Goal: Transaction & Acquisition: Purchase product/service

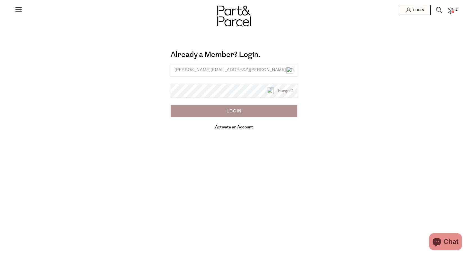
click at [170, 105] on input "Login" at bounding box center [233, 111] width 127 height 12
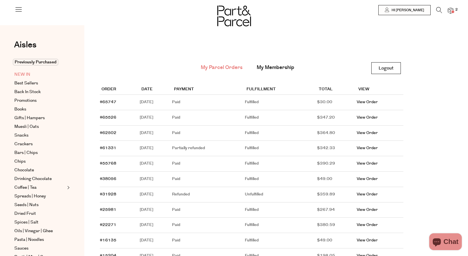
click at [24, 77] on span "NEW IN" at bounding box center [22, 74] width 16 height 7
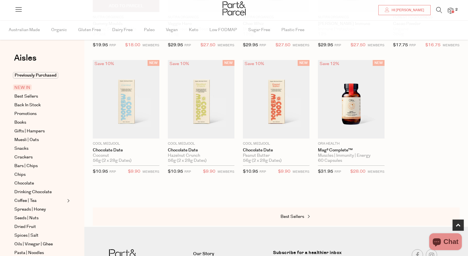
scroll to position [302, 0]
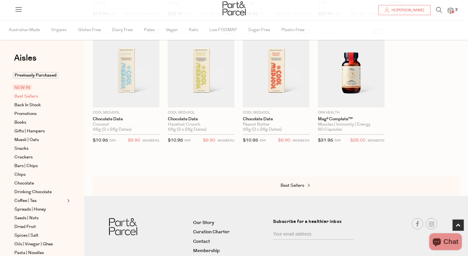
click at [33, 96] on span "Best Sellers" at bounding box center [26, 96] width 24 height 7
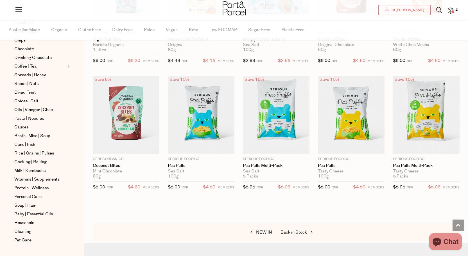
scroll to position [985, 0]
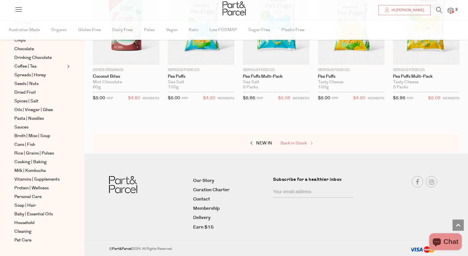
click at [298, 140] on link "Back in Stock" at bounding box center [308, 143] width 56 height 7
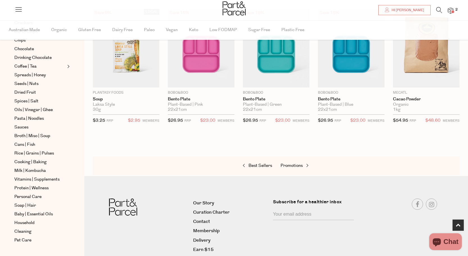
scroll to position [188, 0]
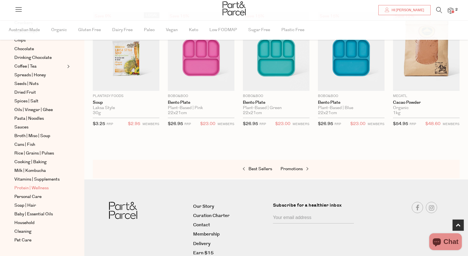
click at [34, 192] on span "Protein | Wellness" at bounding box center [31, 188] width 34 height 7
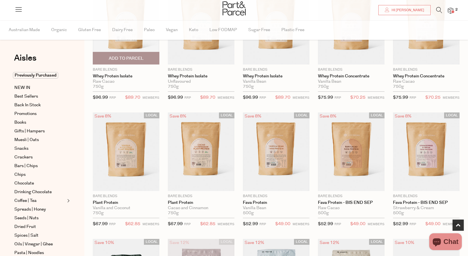
scroll to position [190, 0]
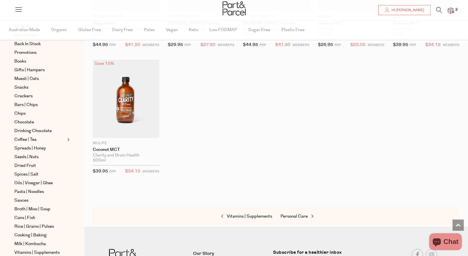
scroll to position [124, 0]
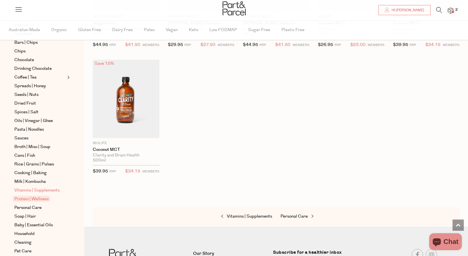
click at [42, 194] on span "Vitamins | Supplements" at bounding box center [36, 190] width 45 height 7
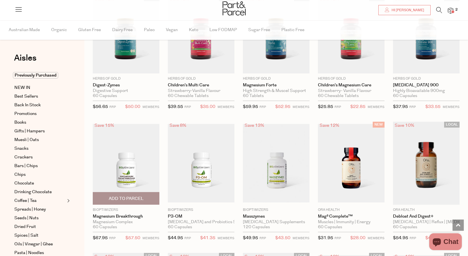
scroll to position [589, 0]
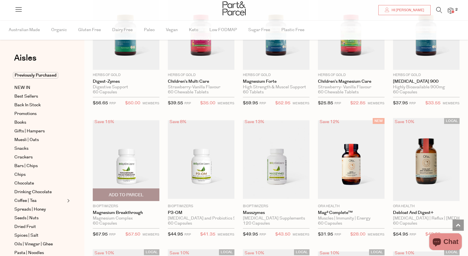
click at [137, 197] on span "Add To Parcel" at bounding box center [126, 195] width 35 height 6
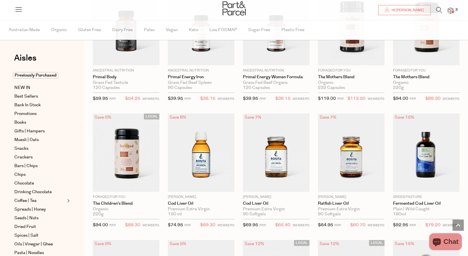
scroll to position [983, 0]
click at [278, 183] on span "Add To Parcel" at bounding box center [275, 186] width 63 height 12
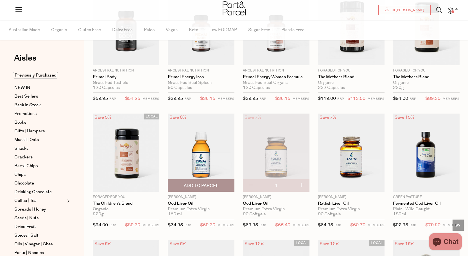
click at [199, 185] on span "Add To Parcel" at bounding box center [201, 186] width 35 height 6
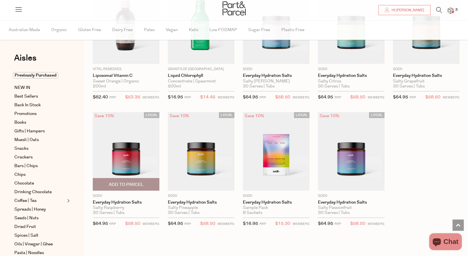
scroll to position [1426, 0]
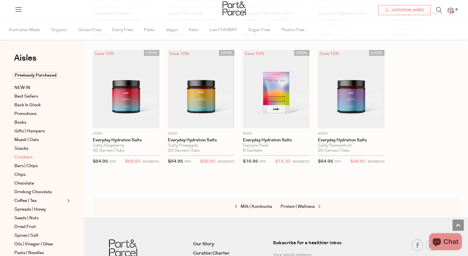
click at [18, 160] on span "Crackers" at bounding box center [23, 157] width 18 height 7
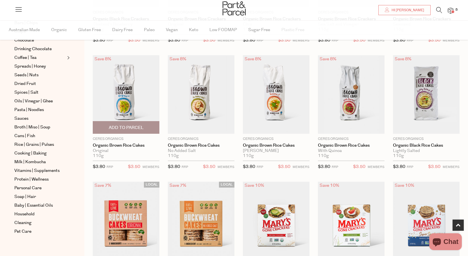
scroll to position [322, 0]
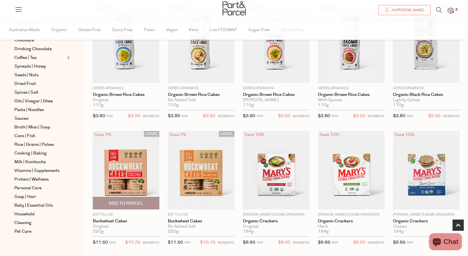
click at [138, 201] on span "Add To Parcel" at bounding box center [126, 204] width 35 height 6
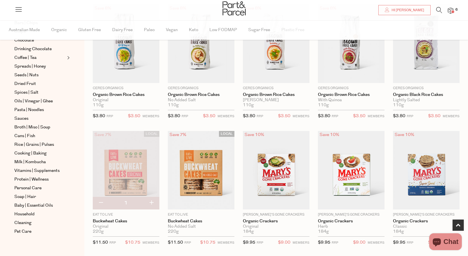
click at [152, 202] on button "button" at bounding box center [151, 203] width 16 height 12
type input "2"
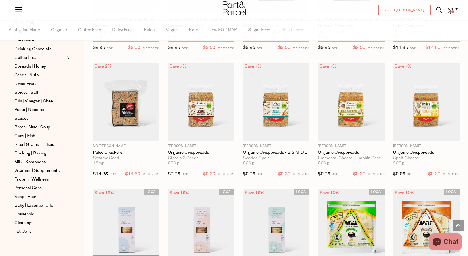
scroll to position [744, 0]
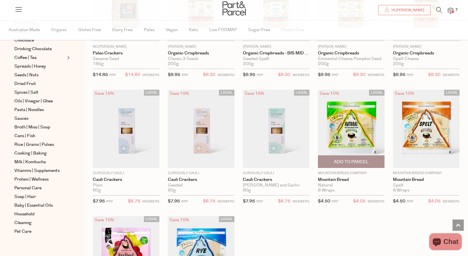
click at [350, 164] on span "Add To Parcel" at bounding box center [351, 162] width 35 height 6
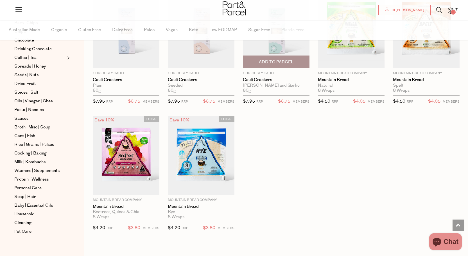
scroll to position [906, 0]
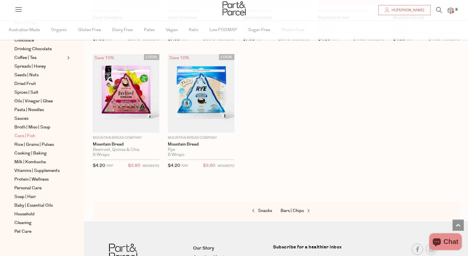
click at [34, 140] on span "Cans | Fish" at bounding box center [24, 136] width 21 height 7
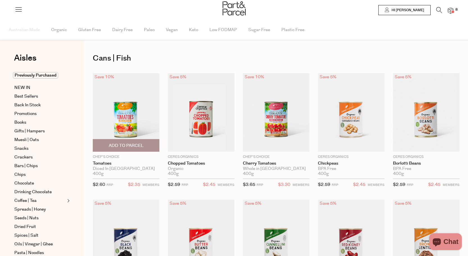
click at [119, 145] on span "Add To Parcel" at bounding box center [126, 146] width 35 height 6
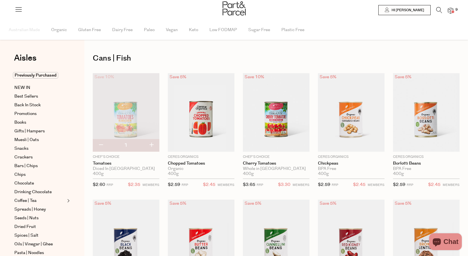
click at [152, 145] on button "button" at bounding box center [151, 145] width 16 height 12
type input "2"
click at [152, 145] on button "button" at bounding box center [151, 145] width 16 height 12
type input "3"
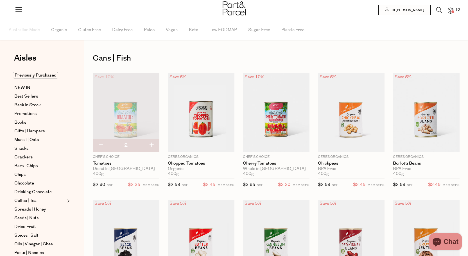
type input "3"
click at [152, 144] on button "button" at bounding box center [151, 145] width 16 height 12
type input "4"
click at [152, 145] on button "button" at bounding box center [151, 145] width 16 height 12
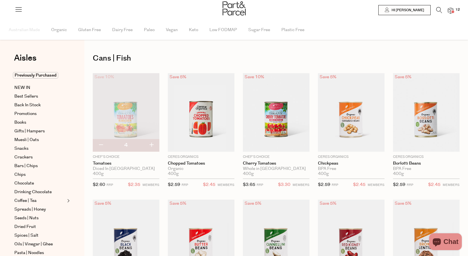
type input "5"
click at [152, 145] on button "button" at bounding box center [151, 145] width 16 height 12
type input "6"
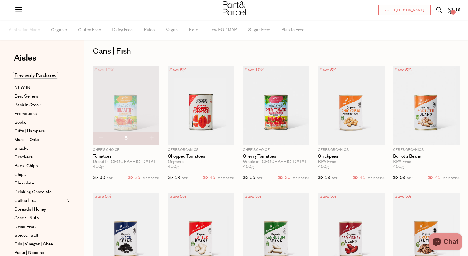
scroll to position [11, 0]
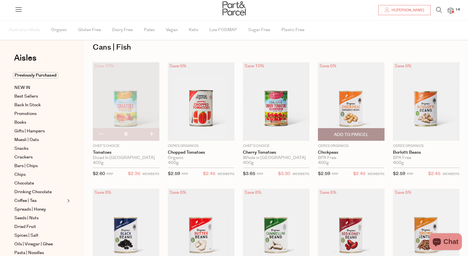
click at [361, 136] on span "Add To Parcel" at bounding box center [351, 135] width 35 height 6
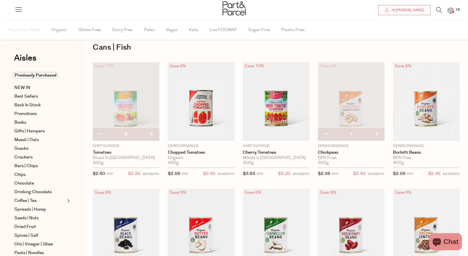
click at [377, 134] on button "button" at bounding box center [376, 134] width 16 height 12
type input "2"
click at [377, 134] on button "button" at bounding box center [376, 134] width 16 height 12
click at [377, 135] on button "button" at bounding box center [376, 134] width 16 height 12
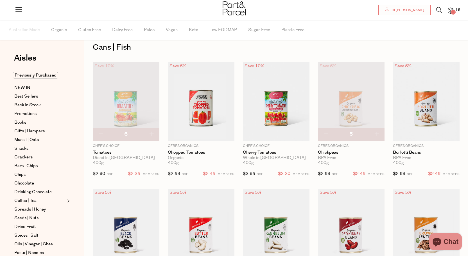
click at [377, 135] on button "button" at bounding box center [376, 134] width 16 height 12
type input "6"
click at [377, 135] on button "button" at bounding box center [376, 134] width 16 height 12
type input "7"
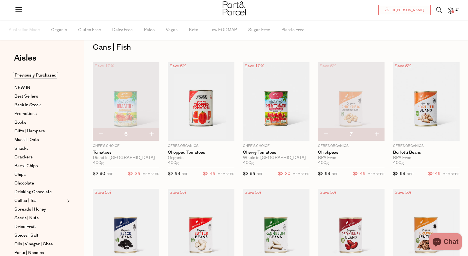
click at [377, 135] on button "button" at bounding box center [376, 134] width 16 height 12
type input "8"
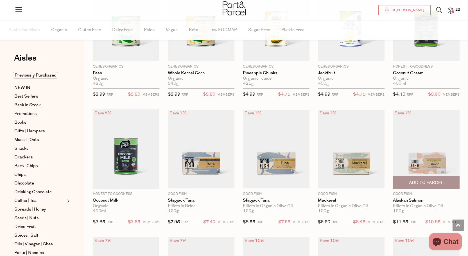
scroll to position [359, 0]
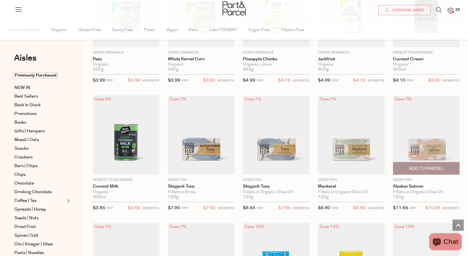
click at [431, 166] on span "Add To Parcel" at bounding box center [425, 169] width 63 height 12
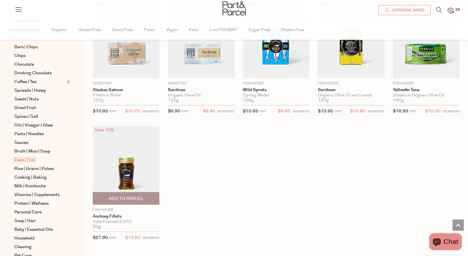
scroll to position [685, 0]
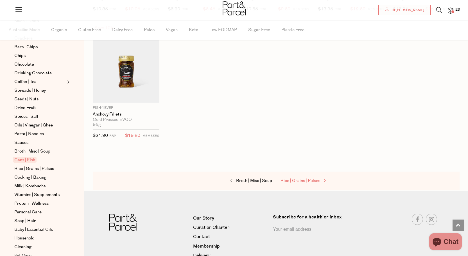
click at [312, 180] on span "Rice | Grains | Pulses" at bounding box center [300, 181] width 40 height 6
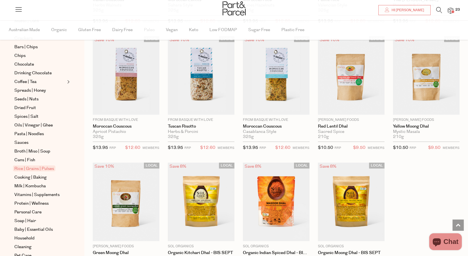
scroll to position [900, 0]
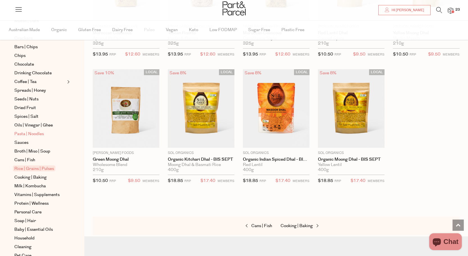
click at [19, 137] on span "Pasta | Noodles" at bounding box center [28, 134] width 29 height 7
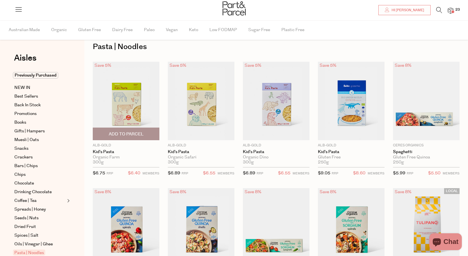
scroll to position [29, 0]
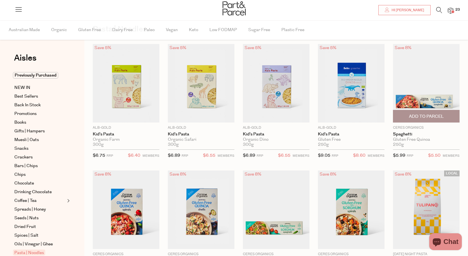
click at [427, 117] on span "Add To Parcel" at bounding box center [426, 117] width 35 height 6
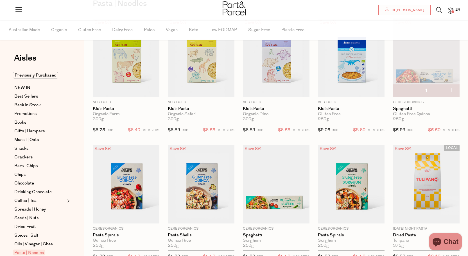
scroll to position [71, 0]
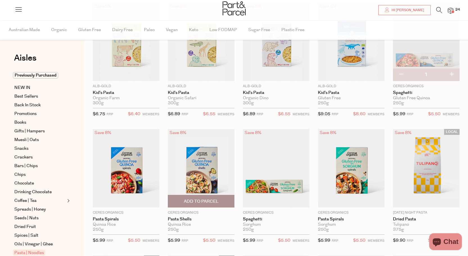
click at [188, 200] on span "Add To Parcel" at bounding box center [201, 202] width 35 height 6
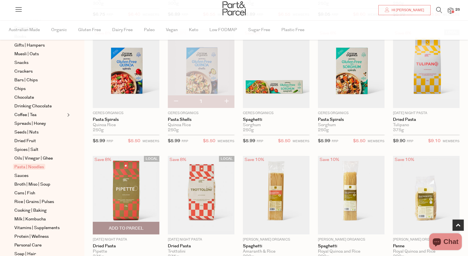
scroll to position [202, 0]
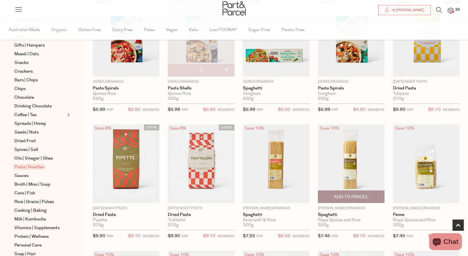
click at [358, 197] on span "Add To Parcel" at bounding box center [351, 197] width 35 height 6
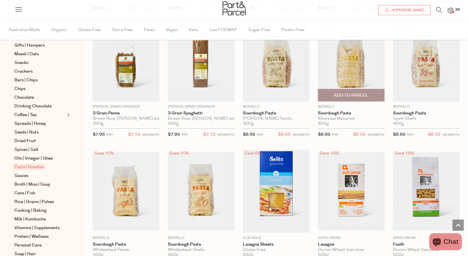
scroll to position [415, 0]
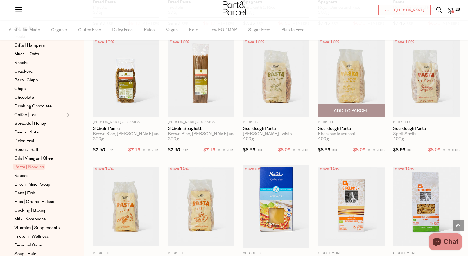
click at [365, 111] on span "Add To Parcel" at bounding box center [351, 111] width 35 height 6
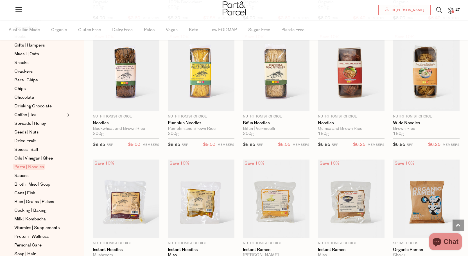
scroll to position [1089, 0]
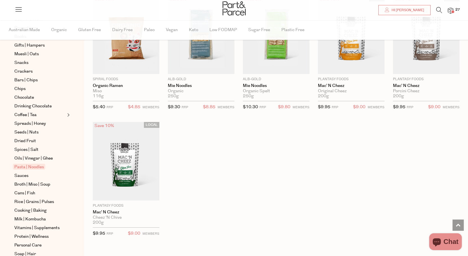
scroll to position [1423, 0]
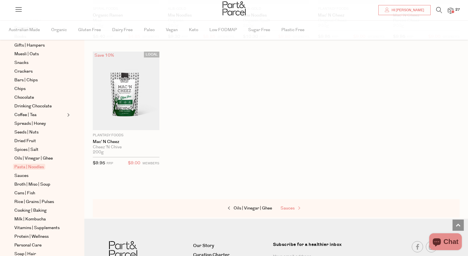
click at [291, 209] on span "Sauces" at bounding box center [287, 209] width 14 height 6
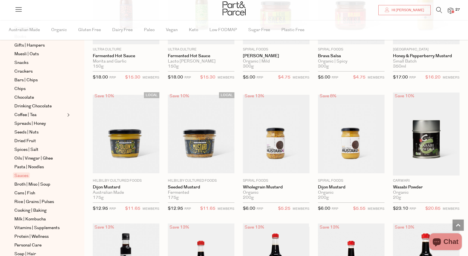
scroll to position [1004, 0]
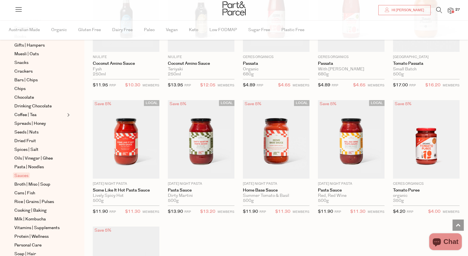
scroll to position [1599, 0]
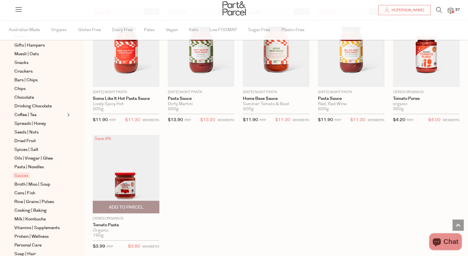
click at [146, 207] on span "Add To Parcel" at bounding box center [125, 207] width 63 height 12
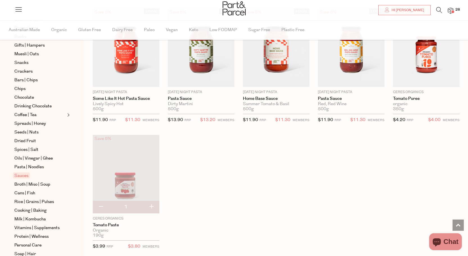
click at [151, 207] on button "button" at bounding box center [151, 207] width 16 height 12
type input "2"
click at [152, 206] on button "button" at bounding box center [151, 207] width 16 height 12
type input "3"
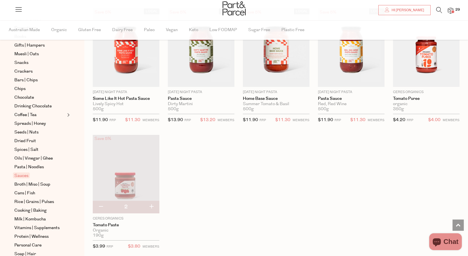
type input "3"
click at [39, 126] on span "Spreads | Honey" at bounding box center [29, 123] width 31 height 7
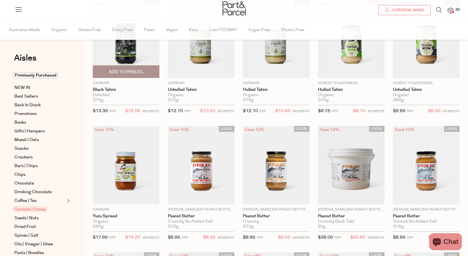
scroll to position [81, 0]
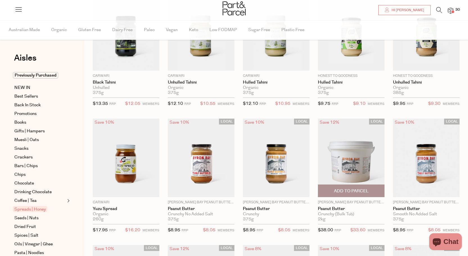
click at [365, 190] on span "Add To Parcel" at bounding box center [351, 191] width 35 height 6
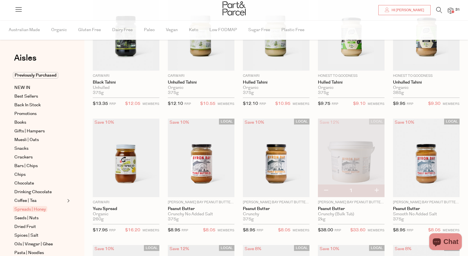
click at [329, 190] on button "button" at bounding box center [326, 191] width 16 height 12
type input "0"
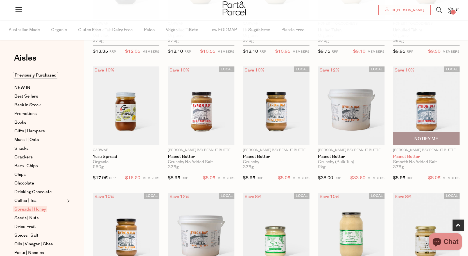
scroll to position [204, 0]
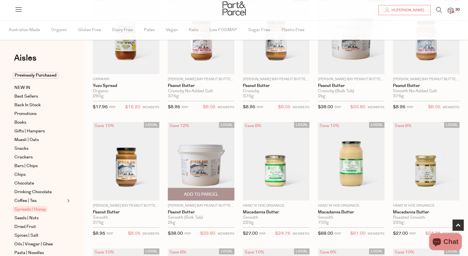
click at [193, 194] on span "Add To Parcel" at bounding box center [201, 195] width 35 height 6
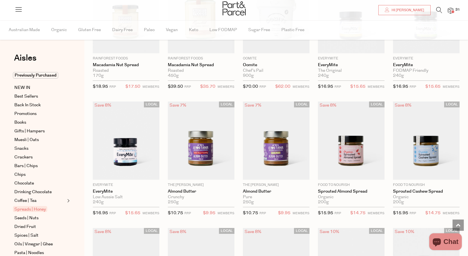
scroll to position [609, 0]
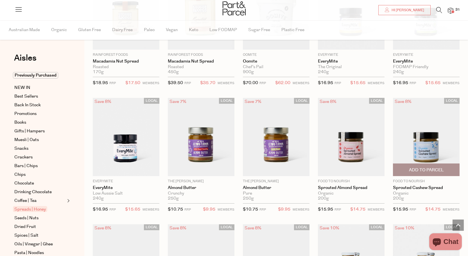
click at [417, 169] on span "Add To Parcel" at bounding box center [426, 170] width 35 height 6
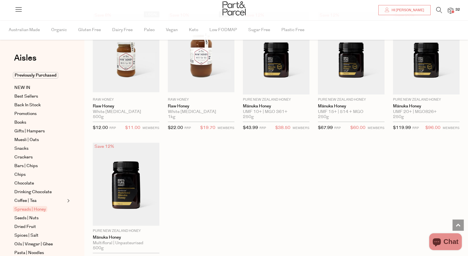
scroll to position [1168, 0]
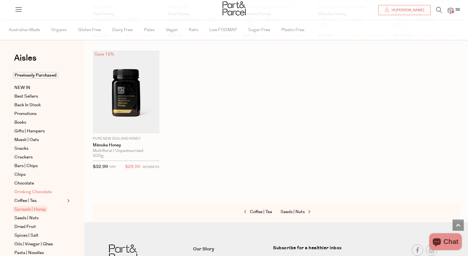
click at [23, 196] on span "Drinking Chocolate" at bounding box center [32, 192] width 37 height 7
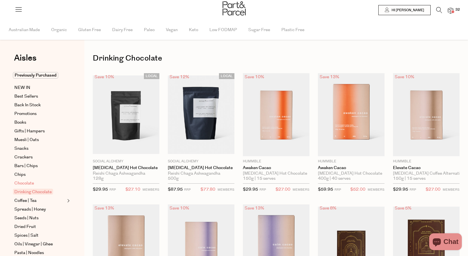
click at [26, 187] on span "Chocolate" at bounding box center [24, 183] width 20 height 7
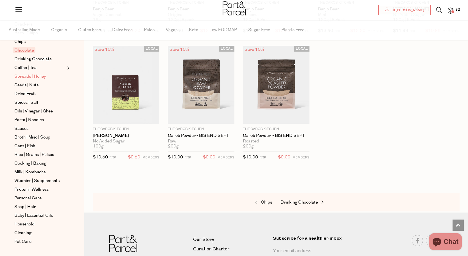
scroll to position [154, 0]
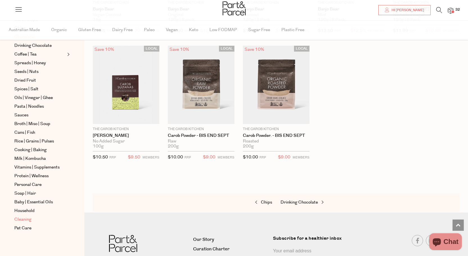
click at [25, 220] on span "Cleaning" at bounding box center [22, 219] width 17 height 7
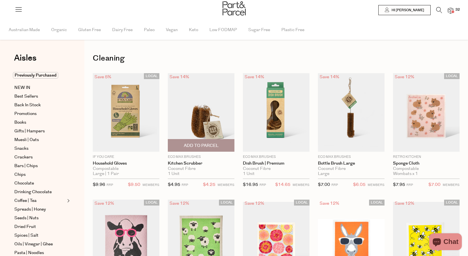
click at [209, 141] on span "Add To Parcel" at bounding box center [200, 146] width 63 height 12
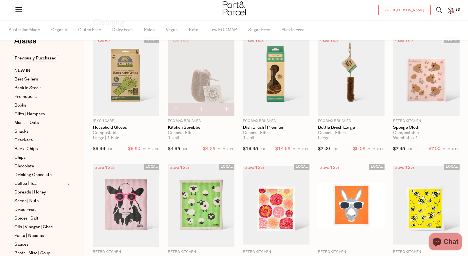
scroll to position [7, 0]
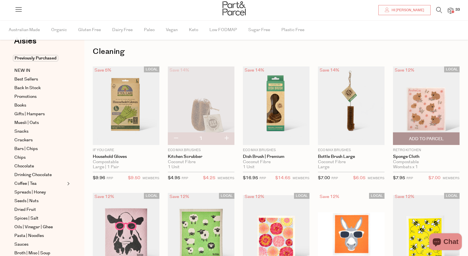
click at [425, 138] on span "Add To Parcel" at bounding box center [426, 139] width 35 height 6
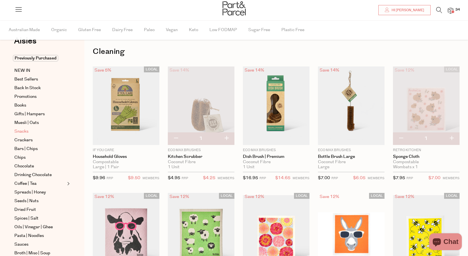
click at [25, 132] on span "Snacks" at bounding box center [21, 131] width 14 height 7
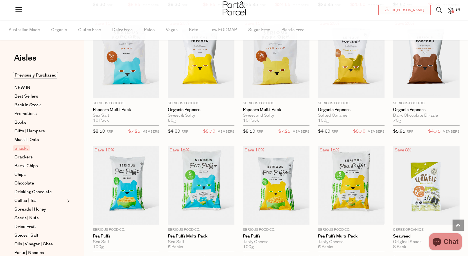
scroll to position [1170, 0]
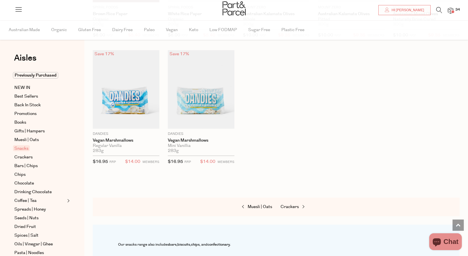
scroll to position [1710, 0]
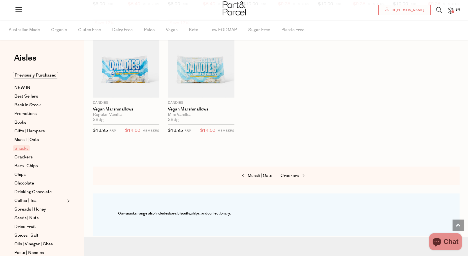
click at [452, 9] on img at bounding box center [450, 11] width 6 height 6
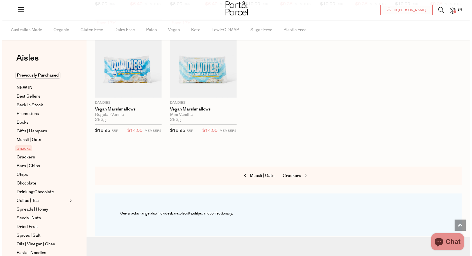
scroll to position [1724, 0]
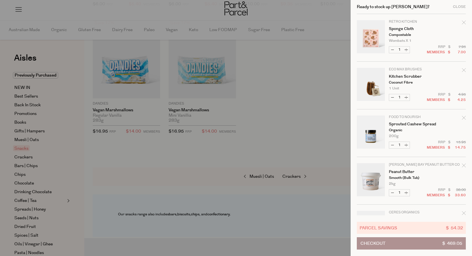
click at [462, 22] on icon "Remove Sponge Cloth" at bounding box center [464, 22] width 4 height 4
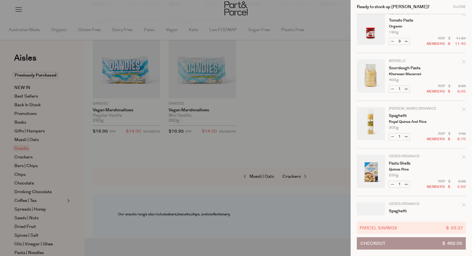
scroll to position [241, 0]
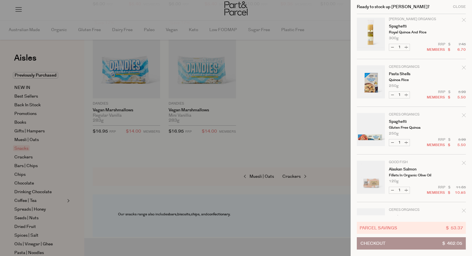
click at [462, 115] on icon "Remove Spaghetti" at bounding box center [464, 115] width 4 height 4
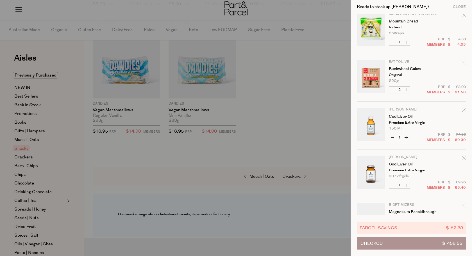
scroll to position [614, 0]
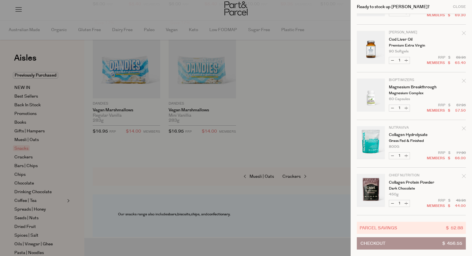
click at [462, 127] on icon "Remove Collagen Hydrolysate" at bounding box center [464, 129] width 4 height 4
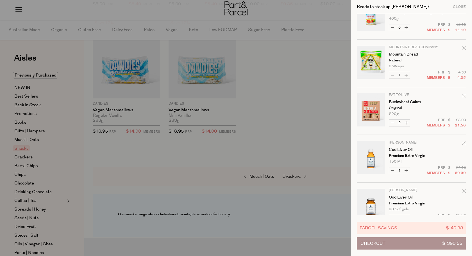
scroll to position [395, 0]
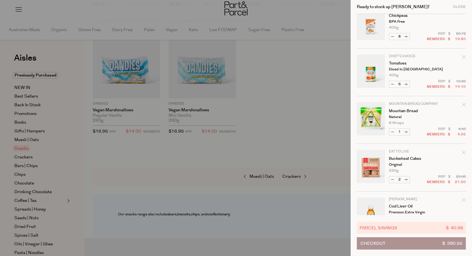
click at [462, 103] on icon "Remove Mountain Bread" at bounding box center [464, 105] width 4 height 4
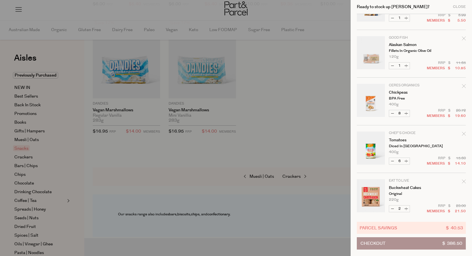
scroll to position [325, 0]
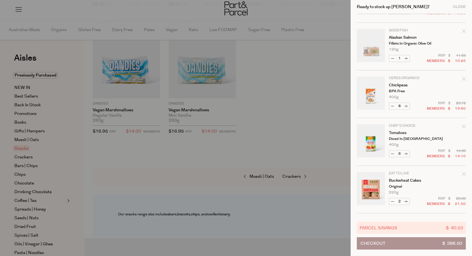
click at [391, 154] on button "Decrease Tomatoes" at bounding box center [392, 154] width 7 height 6
type input "5"
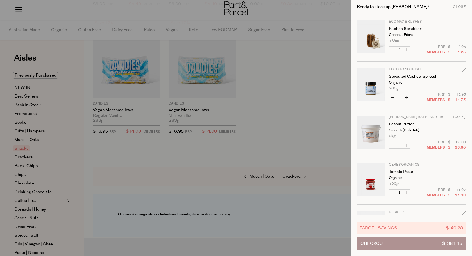
click at [176, 175] on div at bounding box center [236, 128] width 472 height 256
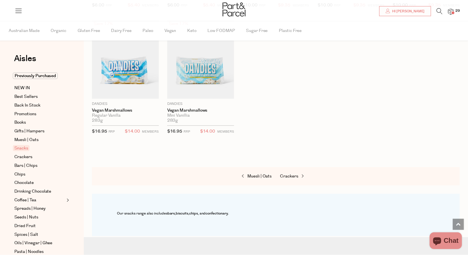
scroll to position [1710, 0]
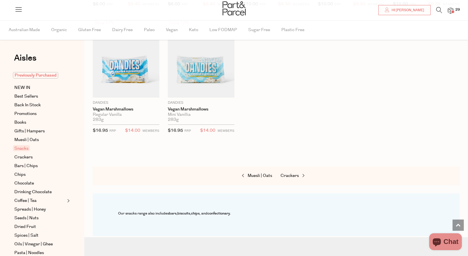
click at [35, 74] on span "Previously Purchased" at bounding box center [35, 75] width 45 height 6
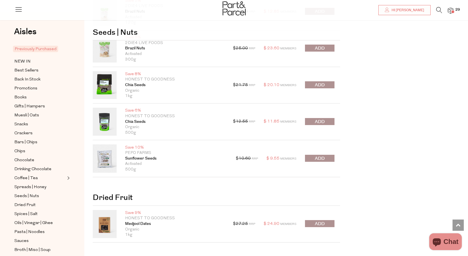
scroll to position [904, 0]
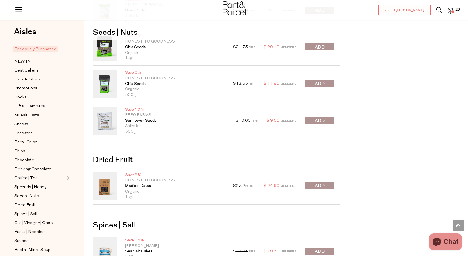
click at [312, 187] on button "submit" at bounding box center [319, 186] width 29 height 7
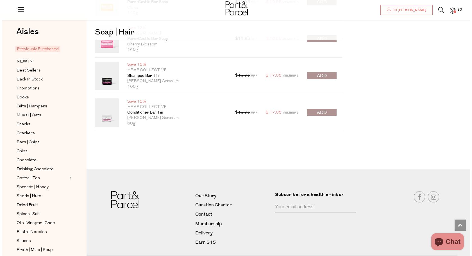
scroll to position [4796, 0]
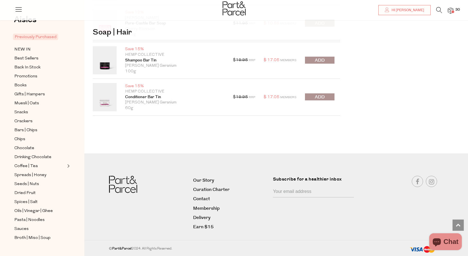
click at [455, 10] on span "30" at bounding box center [456, 9] width 7 height 5
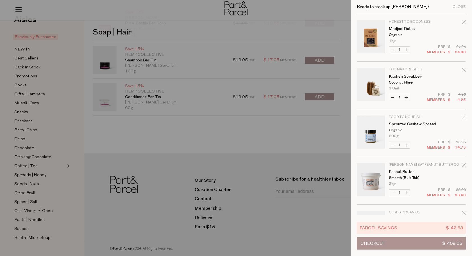
click at [405, 243] on button "Checkout $ 409.05" at bounding box center [411, 244] width 109 height 12
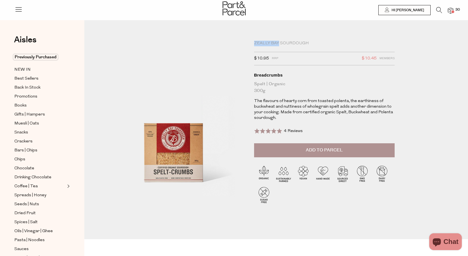
drag, startPoint x: 278, startPoint y: 43, endPoint x: 249, endPoint y: 45, distance: 28.7
click at [249, 45] on div "Zeally Bay Sourdough $10.95 RRP $10.45 Members Available: In Stock Breadcrumbs …" at bounding box center [280, 138] width 366 height 202
copy div "Zeally Bay"
click at [437, 10] on icon at bounding box center [439, 10] width 6 height 6
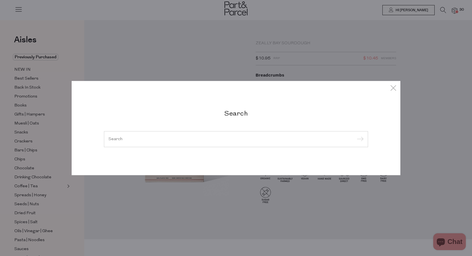
paste input "Zeally Bay"
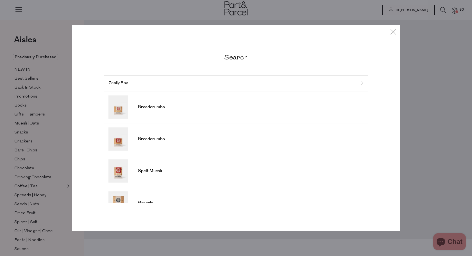
type input "Zeally Bay"
click at [355, 79] on input "submit" at bounding box center [359, 83] width 8 height 8
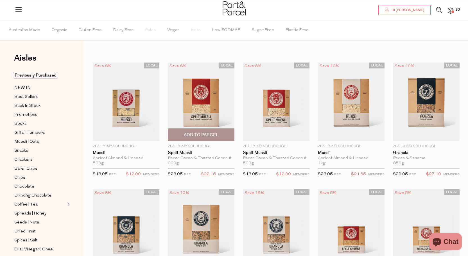
scroll to position [132, 0]
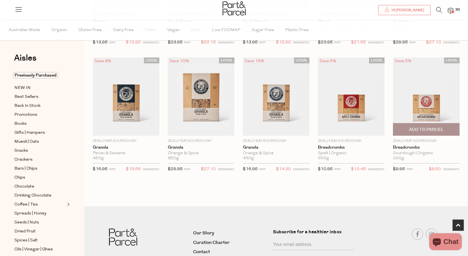
click at [437, 103] on img at bounding box center [426, 97] width 67 height 79
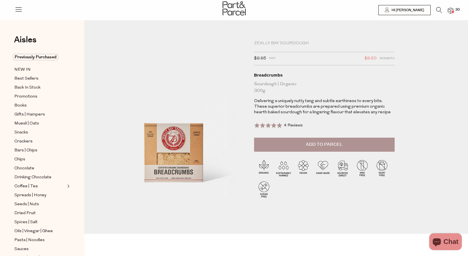
click at [343, 145] on button "Add to Parcel" at bounding box center [324, 145] width 140 height 14
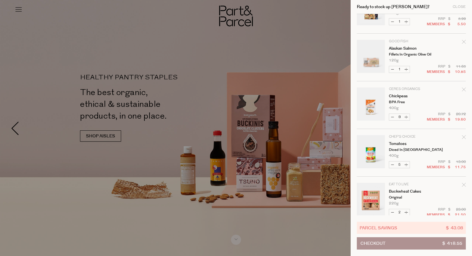
scroll to position [417, 0]
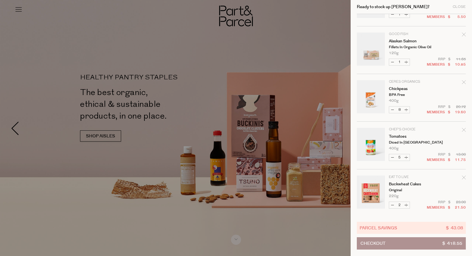
click at [462, 131] on icon "Remove Tomatoes" at bounding box center [464, 130] width 4 height 4
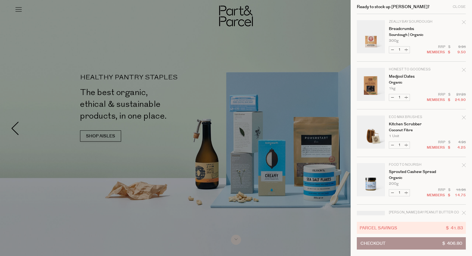
click at [394, 245] on button "Checkout $ 406.80" at bounding box center [411, 244] width 109 height 12
